Goal: Task Accomplishment & Management: Complete application form

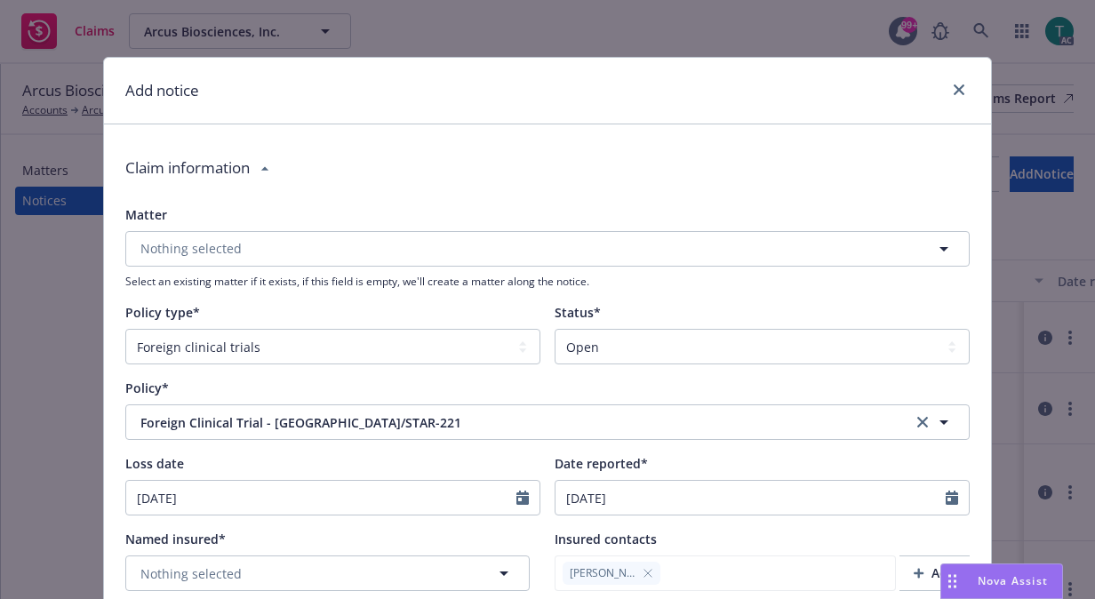
select select "FOREIGN_CLINICAL_TRIALS"
select select "open"
select select "CLAIM"
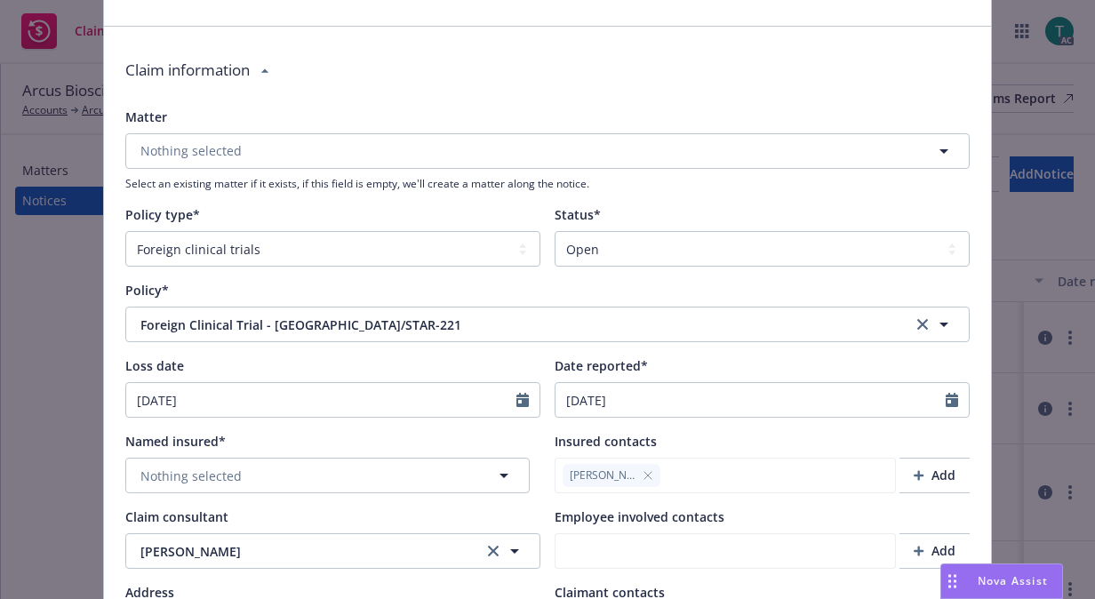
scroll to position [181, 0]
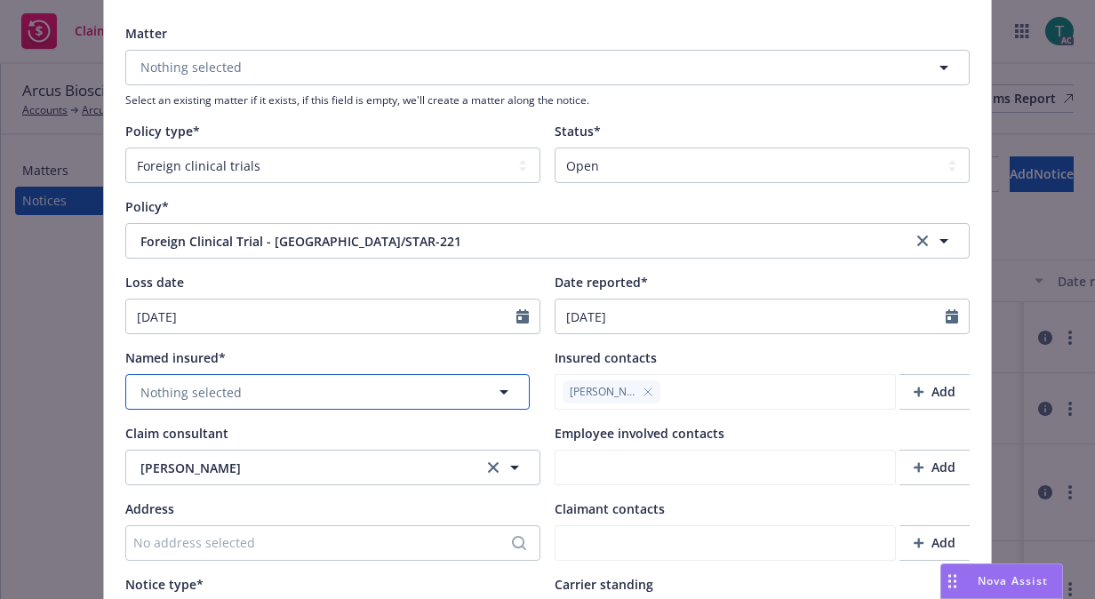
click at [222, 391] on span "Nothing selected" at bounding box center [190, 392] width 101 height 19
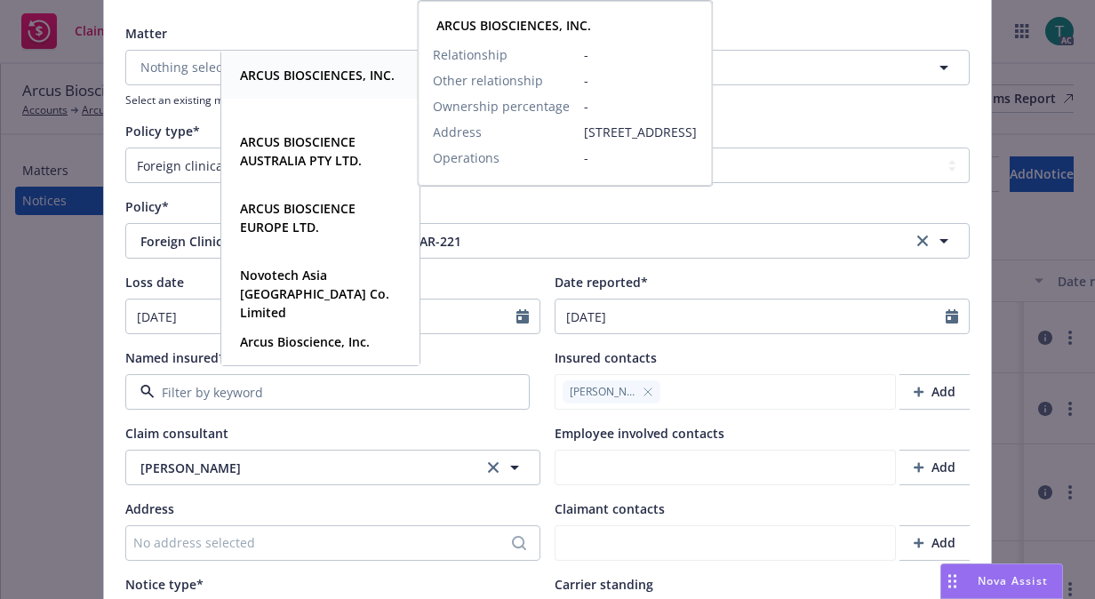
click at [336, 78] on strong "ARCUS BIOSCIENCES, INC." at bounding box center [317, 75] width 155 height 17
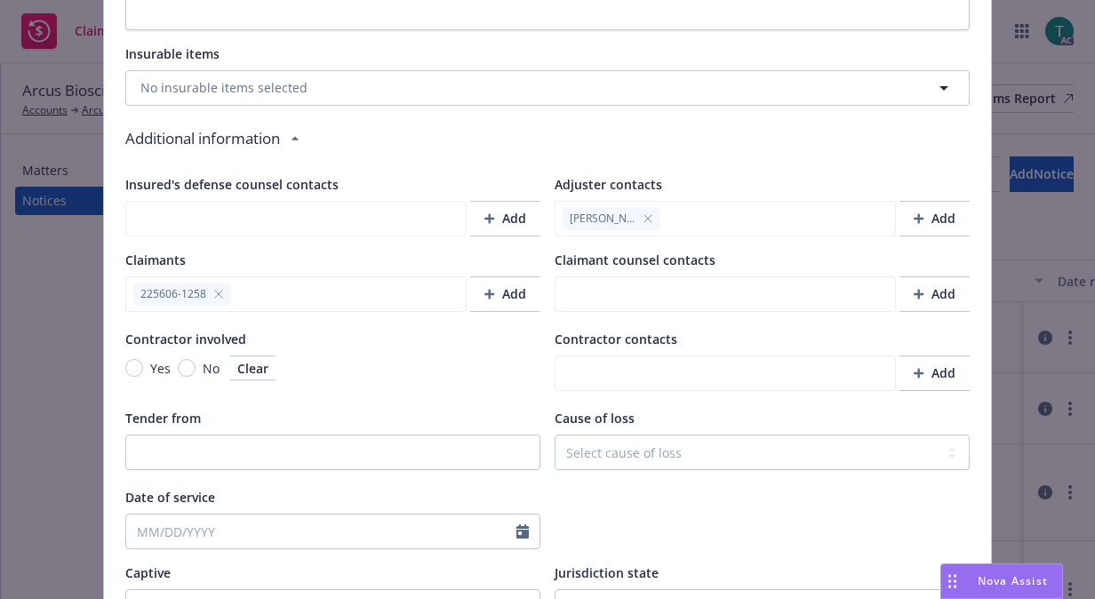
scroll to position [1691, 0]
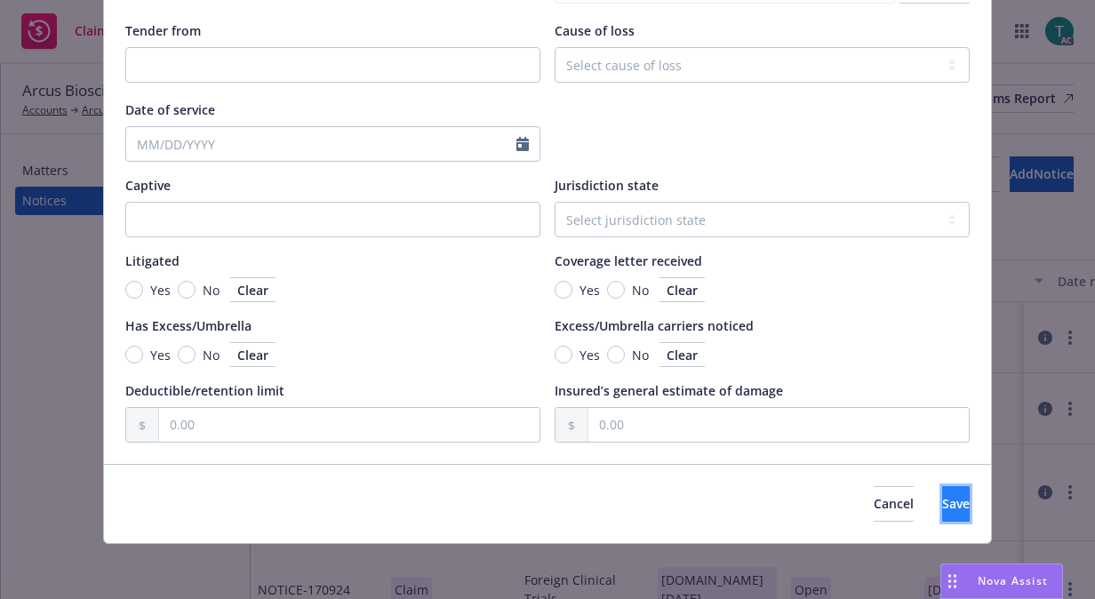
click at [942, 504] on button "Save" at bounding box center [956, 504] width 28 height 36
type textarea "x"
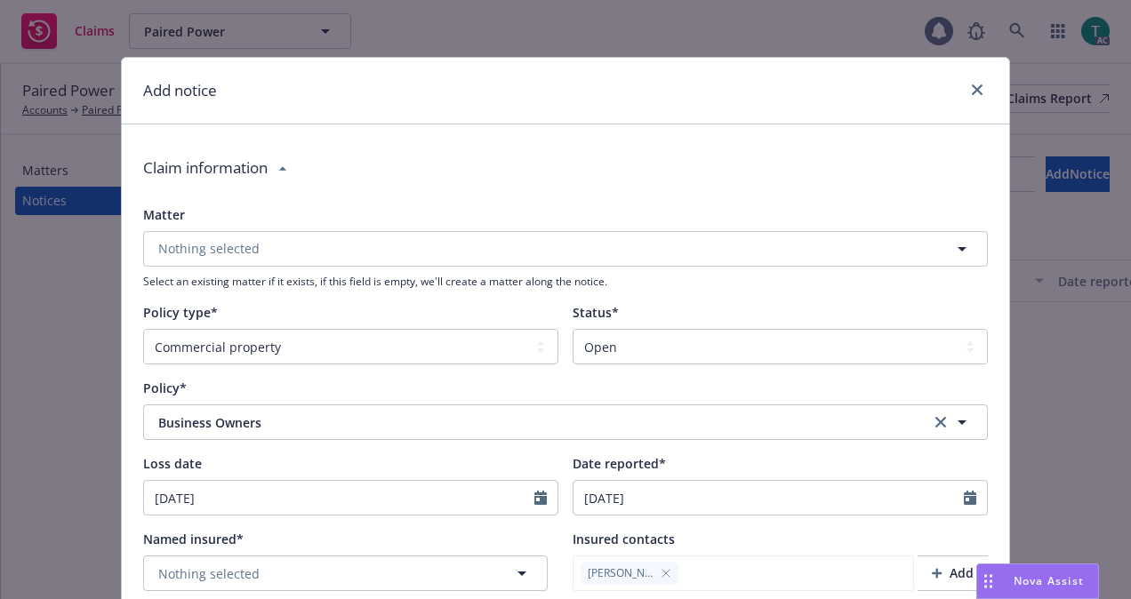
select select "COMMERCIAL_PROPERTY"
select select "open"
select select "CLAIM"
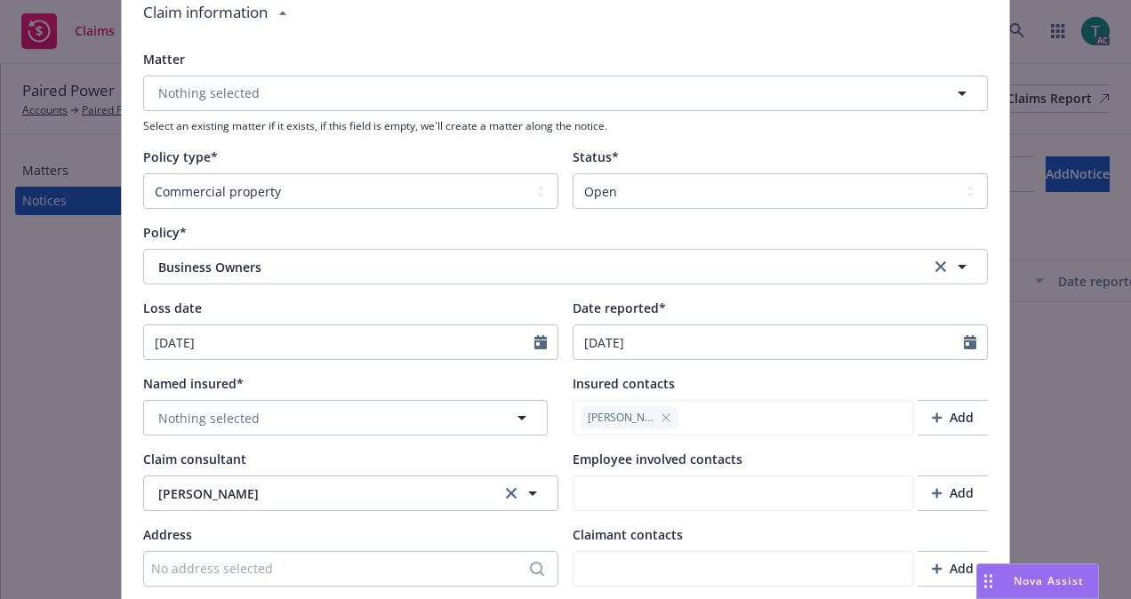
scroll to position [341, 0]
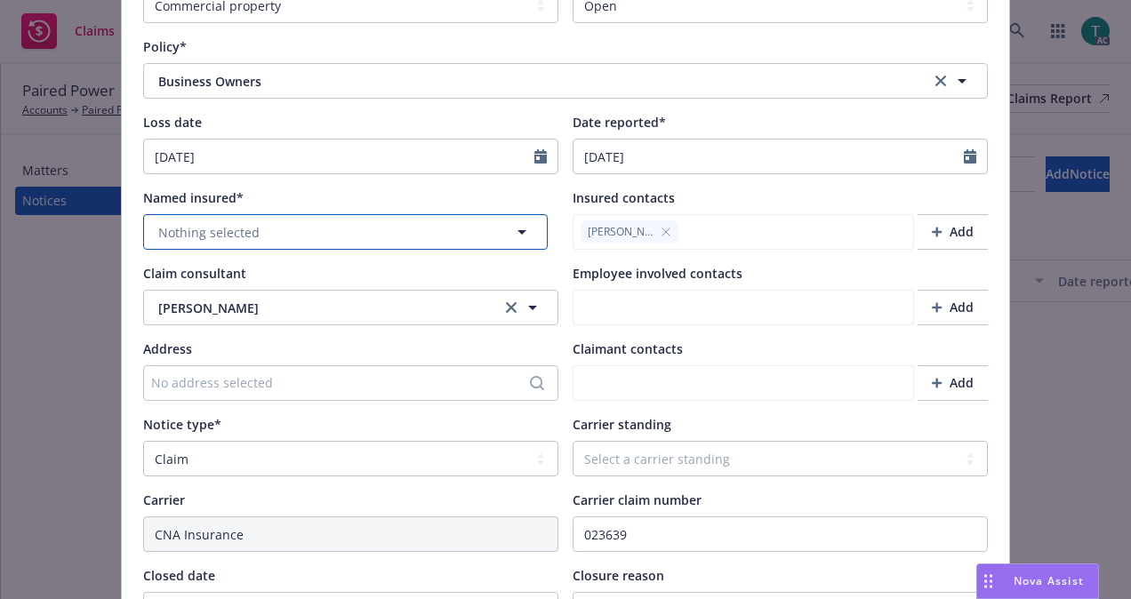
click at [304, 227] on button "Nothing selected" at bounding box center [345, 232] width 404 height 36
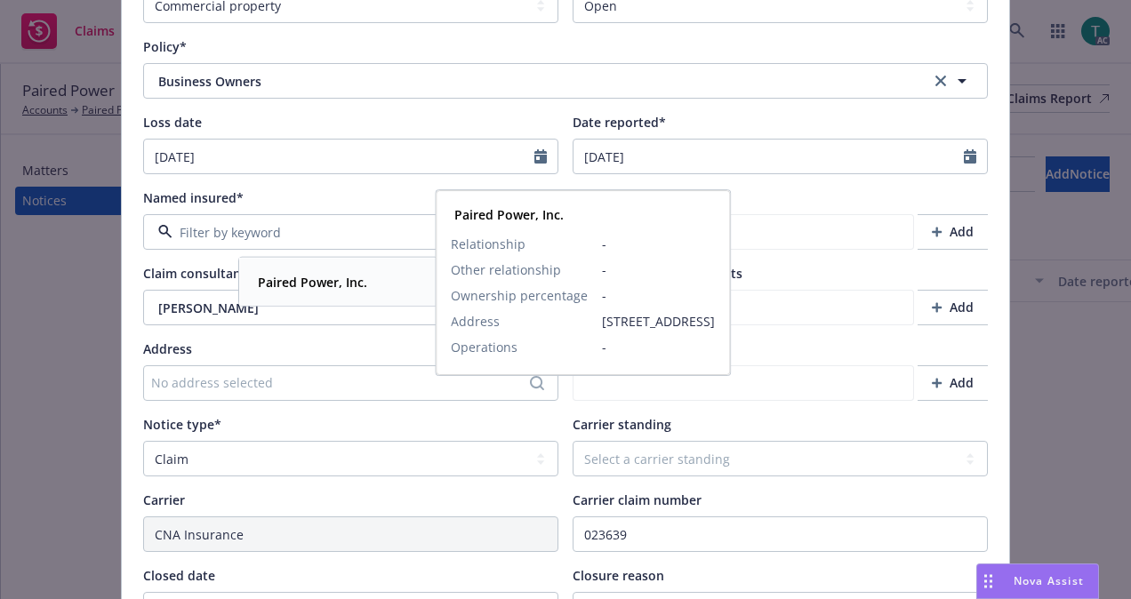
click at [308, 279] on strong "Paired Power, Inc." at bounding box center [312, 282] width 109 height 17
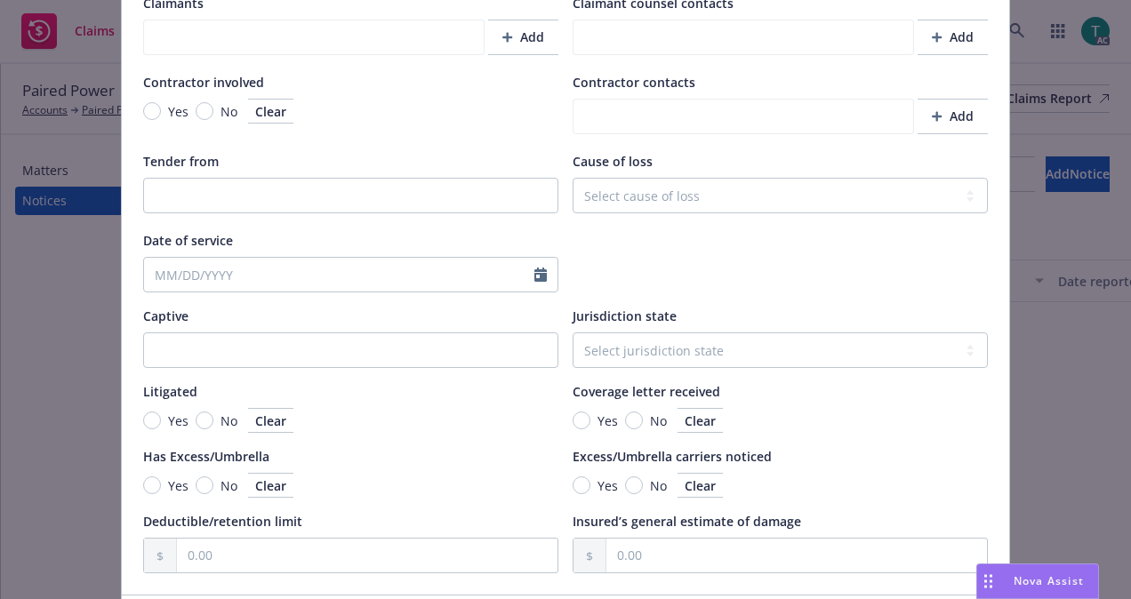
scroll to position [1765, 0]
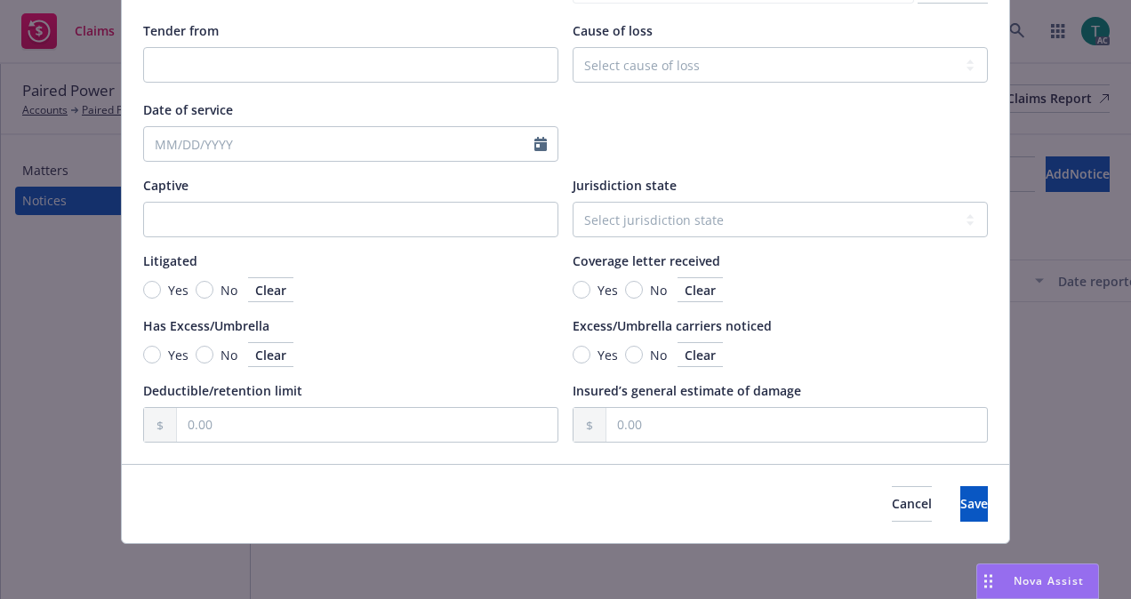
click at [989, 505] on div "Cancel Save" at bounding box center [565, 503] width 887 height 79
click at [967, 504] on button "Save" at bounding box center [974, 504] width 28 height 36
type textarea "x"
